Goal: Transaction & Acquisition: Subscribe to service/newsletter

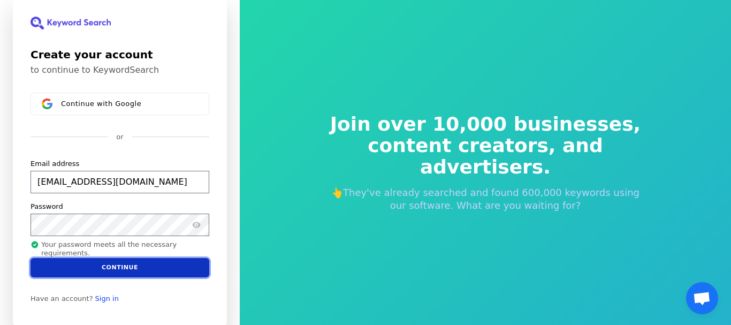
click at [160, 263] on button "Continue" at bounding box center [120, 267] width 179 height 19
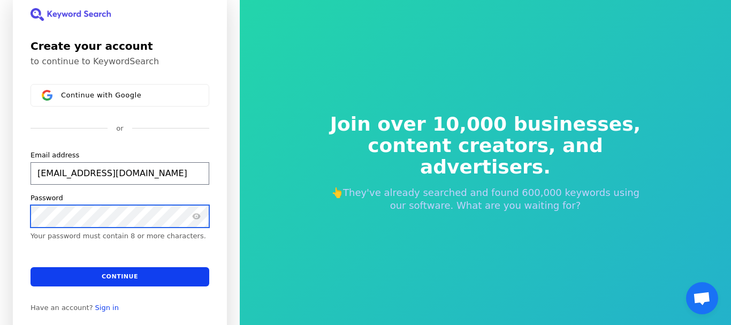
click at [31, 150] on button "submit" at bounding box center [31, 150] width 0 height 0
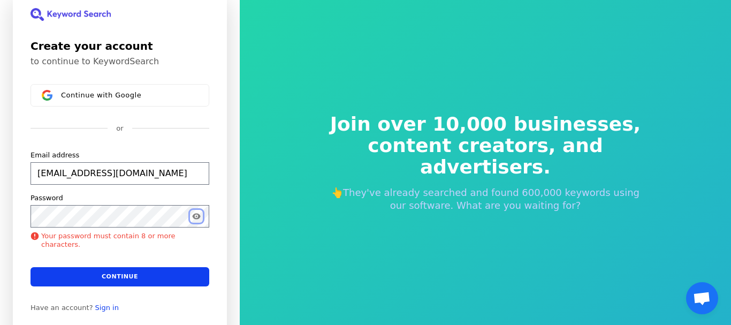
click at [193, 217] on icon "Show password" at bounding box center [196, 216] width 8 height 6
click at [194, 218] on icon "Hide password" at bounding box center [196, 216] width 8 height 7
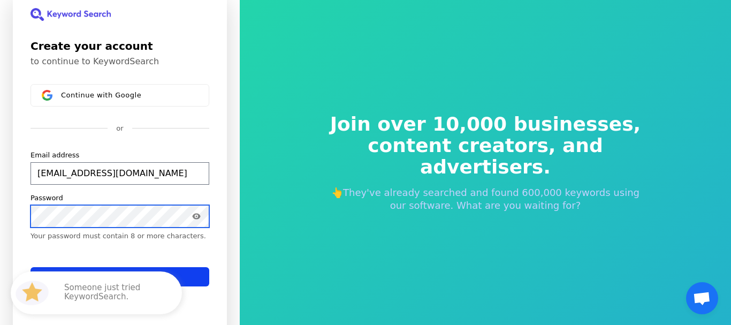
click at [31, 150] on button "submit" at bounding box center [31, 150] width 0 height 0
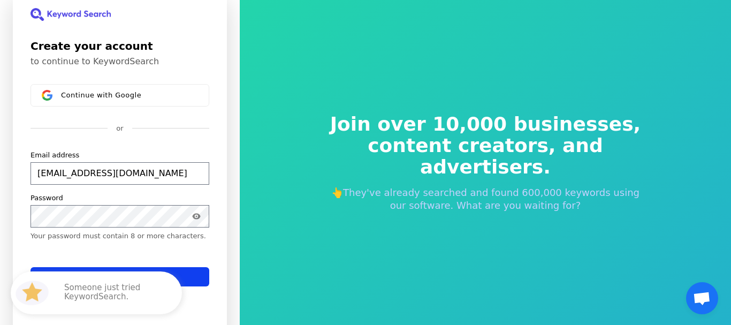
type input "[EMAIL_ADDRESS][DOMAIN_NAME]"
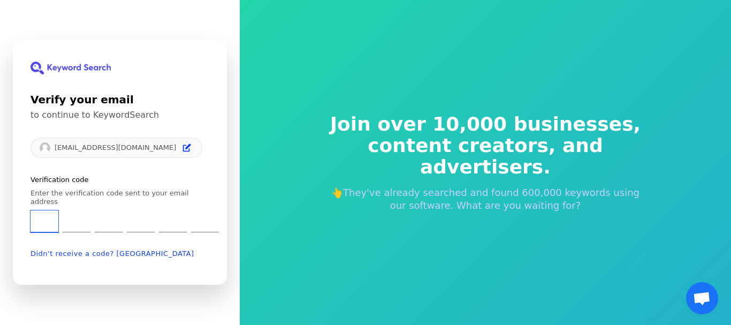
type input "7"
type input "8"
type input "2"
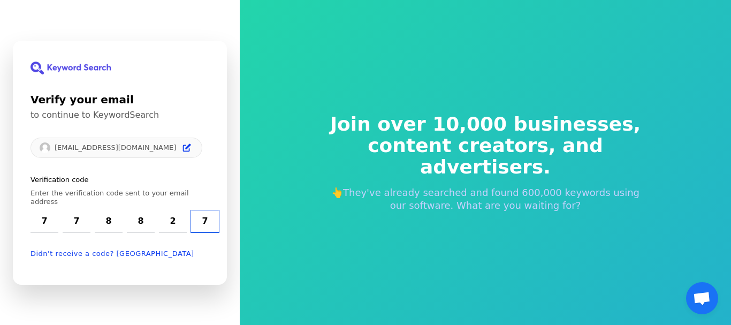
type input "7"
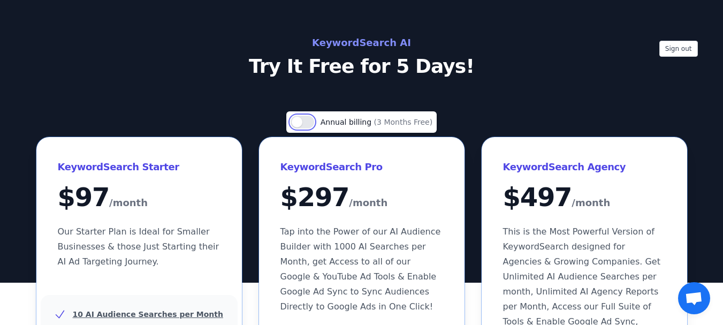
click at [308, 122] on button "Use setting" at bounding box center [303, 122] width 24 height 13
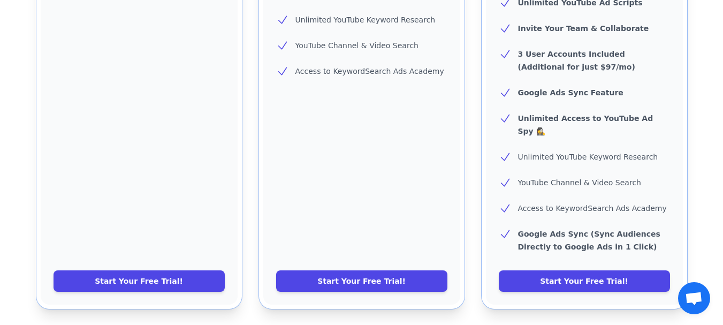
scroll to position [589, 0]
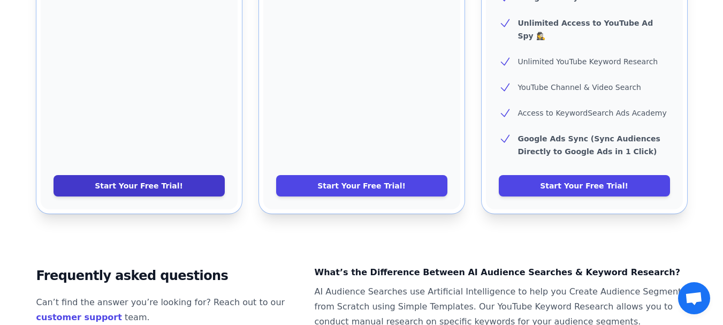
click at [155, 175] on link "Start Your Free Trial!" at bounding box center [139, 185] width 171 height 21
